Goal: Task Accomplishment & Management: Manage account settings

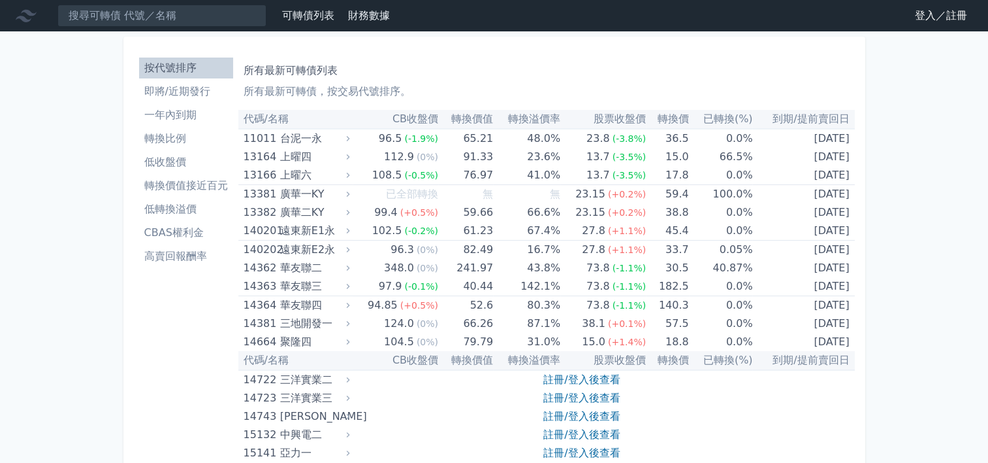
click at [922, 24] on link "登入／註冊" at bounding box center [941, 15] width 73 height 21
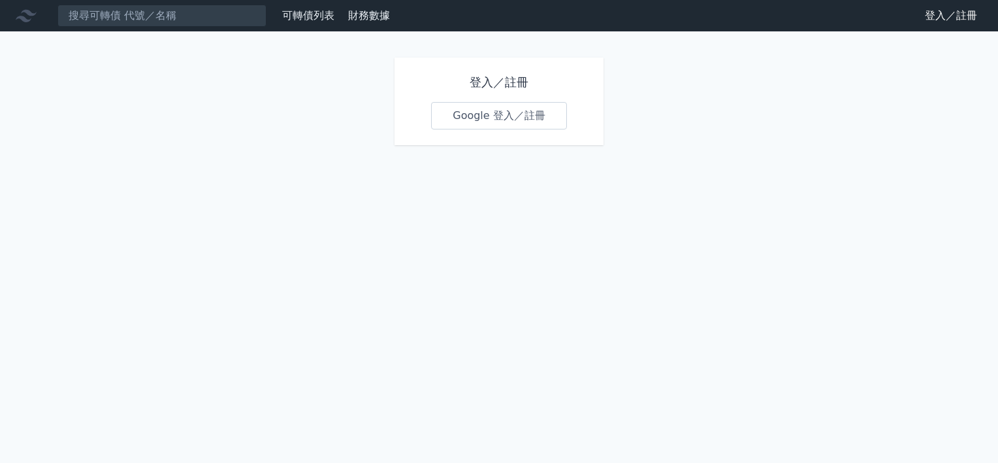
click at [465, 120] on link "Google 登入／註冊" at bounding box center [499, 115] width 136 height 27
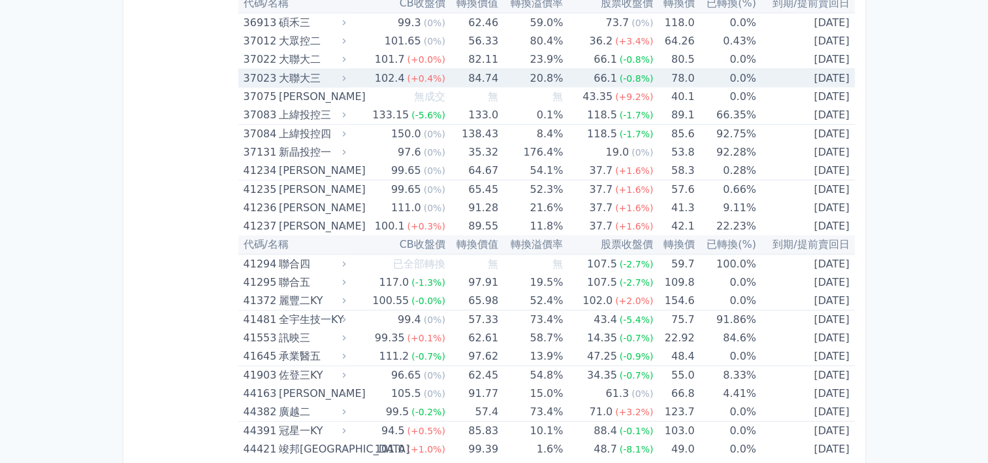
scroll to position [3568, 0]
